Goal: Task Accomplishment & Management: Use online tool/utility

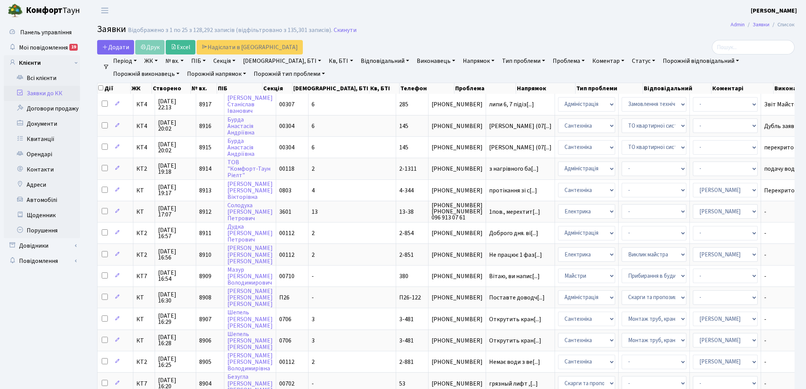
select select "25"
click at [344, 32] on link "Скинути" at bounding box center [345, 30] width 23 height 7
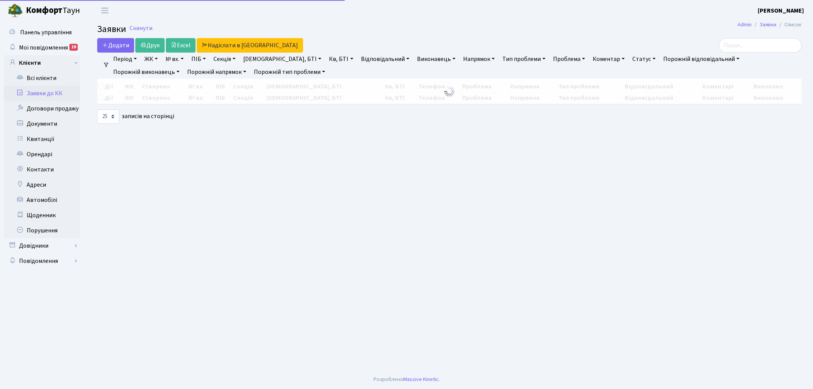
select select "25"
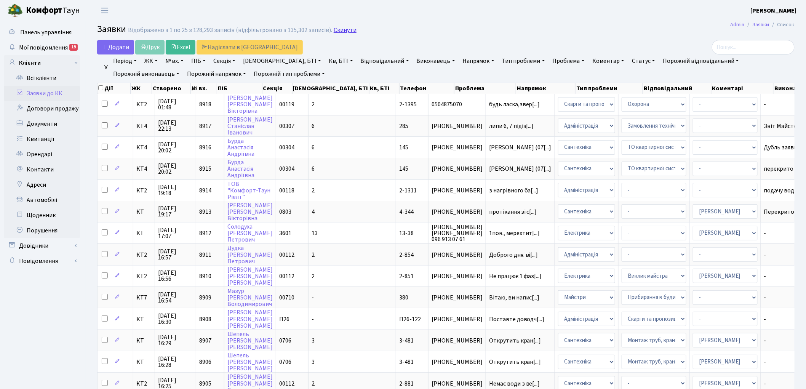
click at [342, 30] on link "Скинути" at bounding box center [345, 30] width 23 height 7
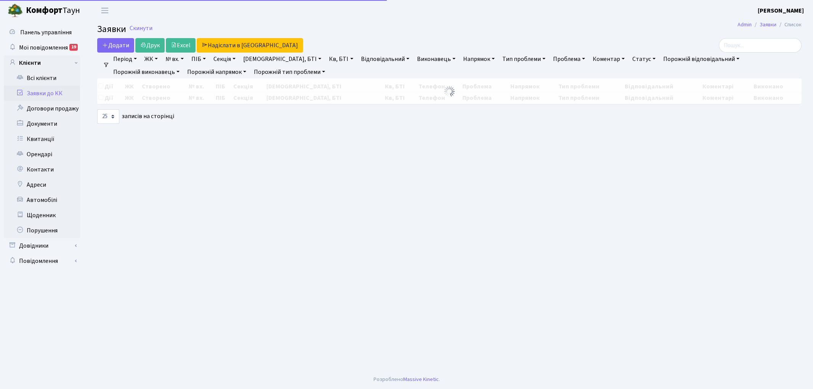
select select "25"
